Goal: Transaction & Acquisition: Subscribe to service/newsletter

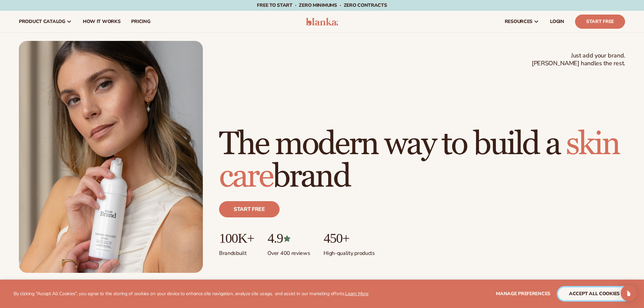
click at [587, 291] on button "accept all cookies" at bounding box center [595, 294] width 72 height 13
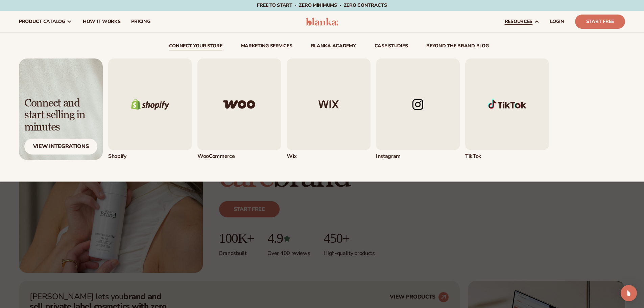
click at [505, 94] on img "5 / 5" at bounding box center [507, 105] width 84 height 92
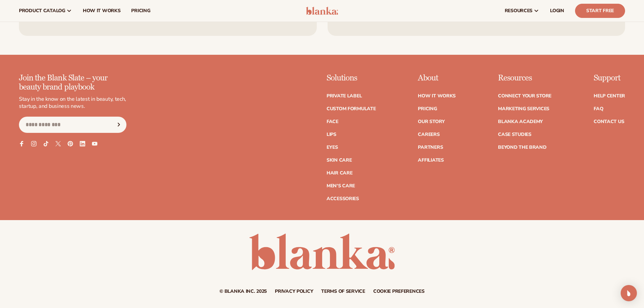
scroll to position [1152, 0]
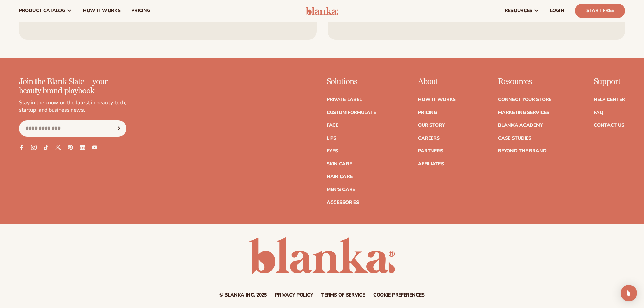
drag, startPoint x: 454, startPoint y: 234, endPoint x: 421, endPoint y: 168, distance: 74.3
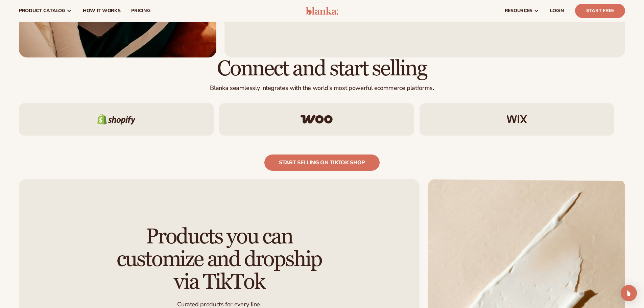
scroll to position [0, 0]
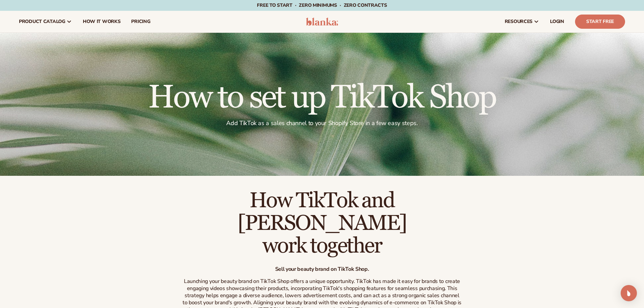
drag, startPoint x: 457, startPoint y: 248, endPoint x: 438, endPoint y: 57, distance: 191.4
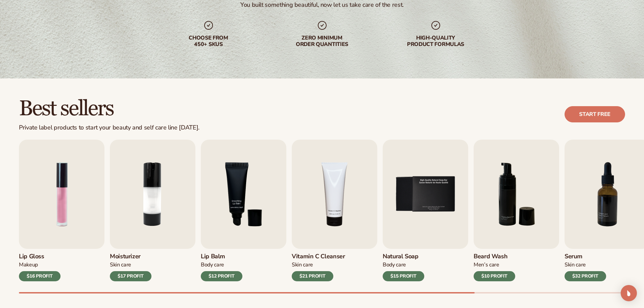
scroll to position [135, 0]
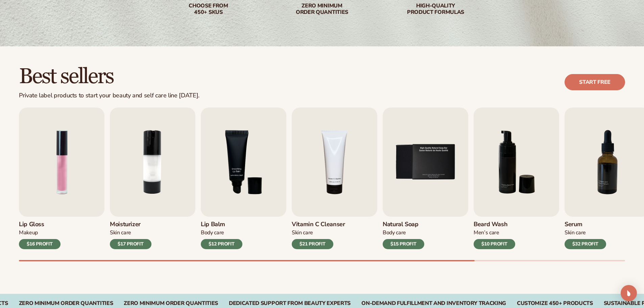
click at [42, 243] on div "$16 PROFIT" at bounding box center [40, 244] width 42 height 10
click at [51, 193] on img "1 / 9" at bounding box center [62, 162] width 86 height 109
click at [51, 192] on img "1 / 9" at bounding box center [62, 162] width 86 height 109
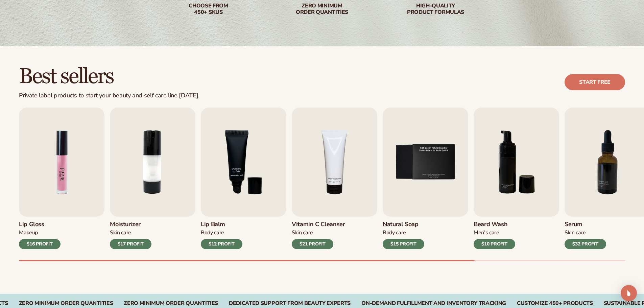
click at [51, 192] on img "1 / 9" at bounding box center [62, 162] width 86 height 109
click at [50, 192] on img "1 / 9" at bounding box center [62, 162] width 86 height 109
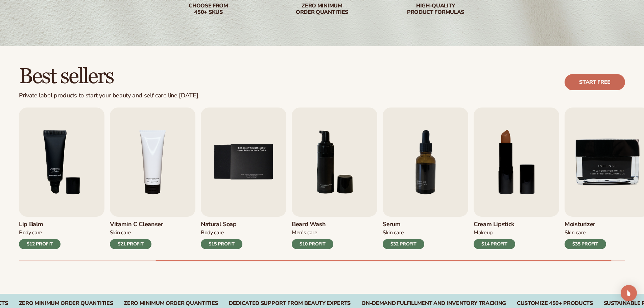
click at [601, 84] on link "Start free" at bounding box center [595, 82] width 61 height 16
